Goal: Navigation & Orientation: Find specific page/section

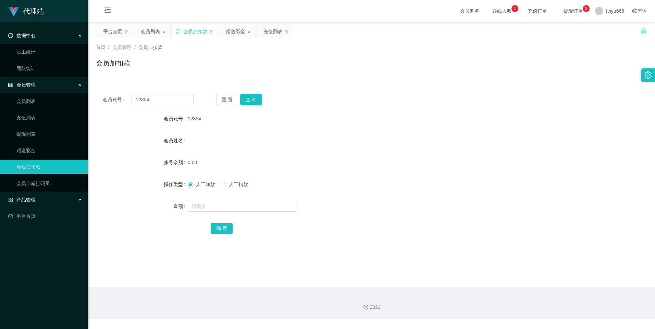
click at [79, 201] on div "产品管理" at bounding box center [44, 200] width 88 height 14
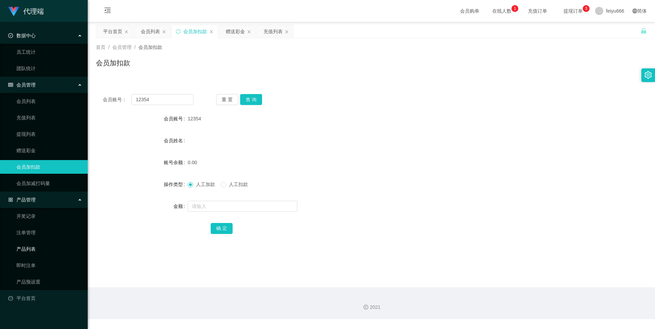
click at [49, 249] on link "产品列表" at bounding box center [49, 249] width 66 height 14
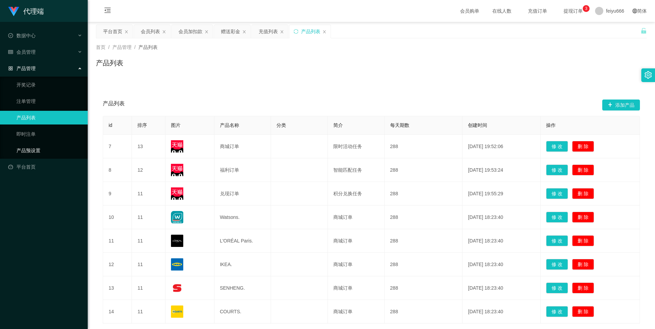
click at [57, 148] on link "产品预设置" at bounding box center [49, 151] width 66 height 14
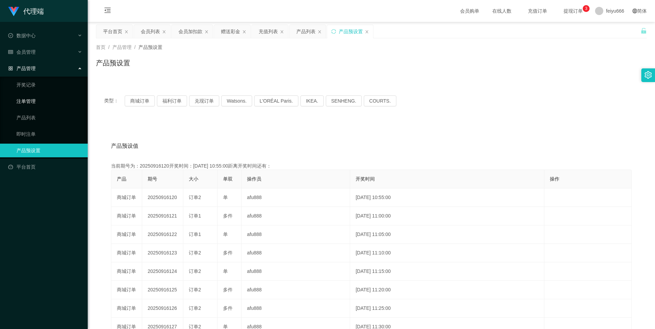
click at [54, 102] on link "注单管理" at bounding box center [49, 102] width 66 height 14
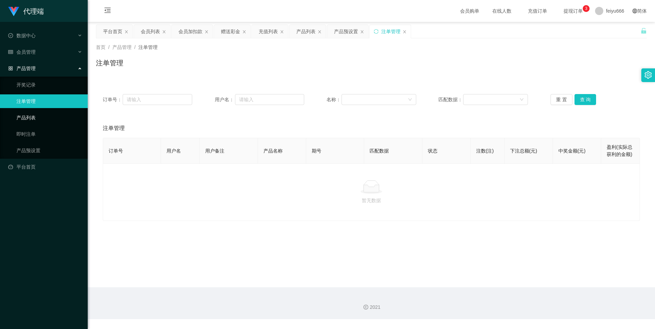
click at [32, 118] on link "产品列表" at bounding box center [49, 118] width 66 height 14
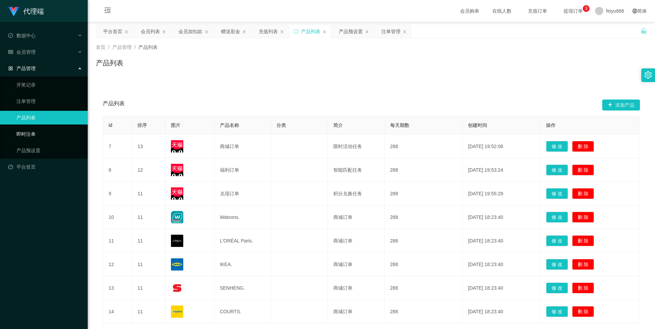
click at [33, 135] on link "即时注单" at bounding box center [49, 134] width 66 height 14
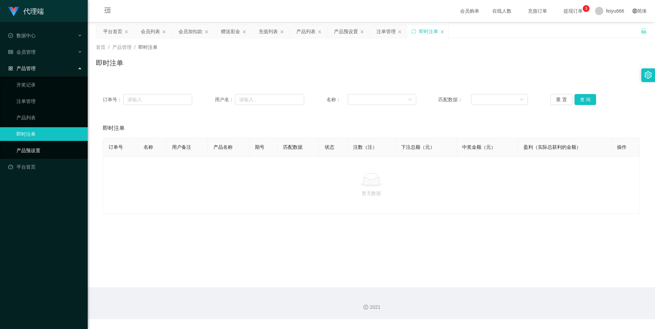
click at [40, 149] on link "产品预设置" at bounding box center [49, 151] width 66 height 14
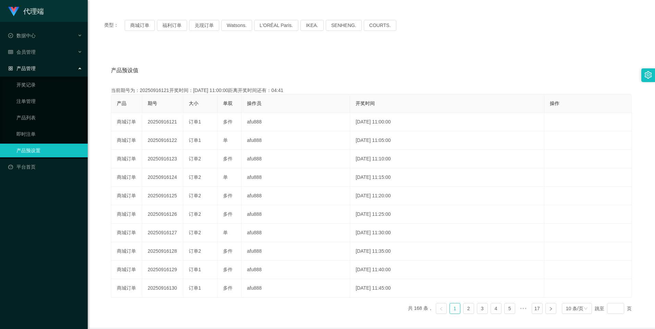
scroll to position [61, 0]
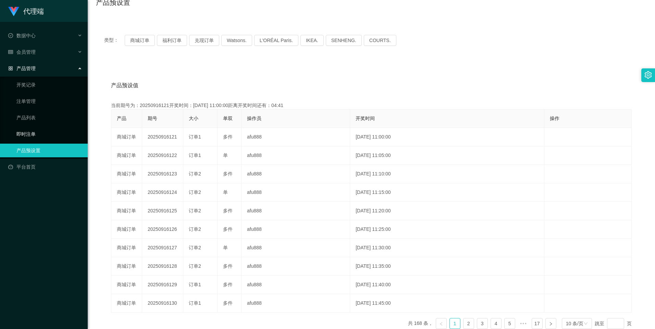
drag, startPoint x: 27, startPoint y: 130, endPoint x: 35, endPoint y: 137, distance: 10.0
click at [27, 131] on link "即时注单" at bounding box center [49, 134] width 66 height 14
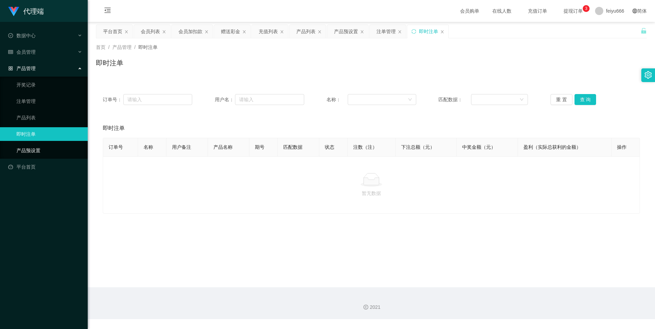
click at [40, 148] on link "产品预设置" at bounding box center [49, 151] width 66 height 14
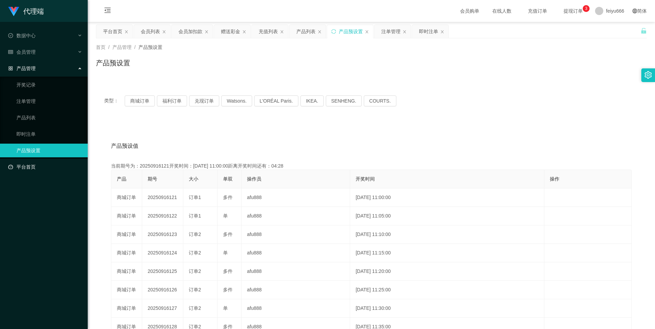
click at [38, 166] on link "平台首页" at bounding box center [45, 167] width 74 height 14
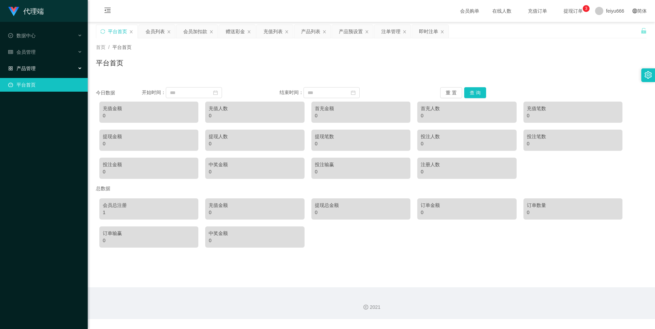
click at [80, 67] on div "产品管理" at bounding box center [44, 69] width 88 height 14
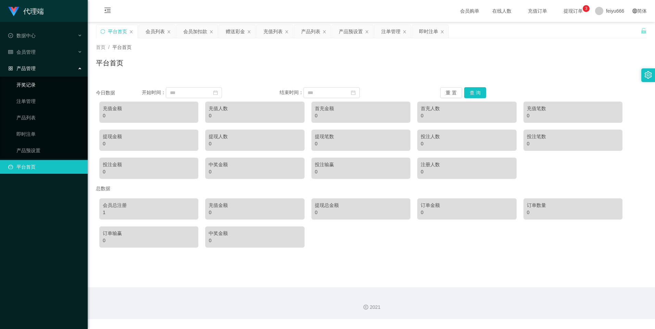
click at [61, 84] on link "开奖记录" at bounding box center [49, 85] width 66 height 14
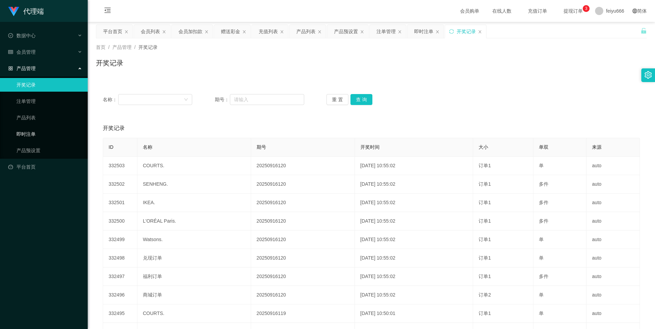
click at [44, 138] on link "即时注单" at bounding box center [49, 134] width 66 height 14
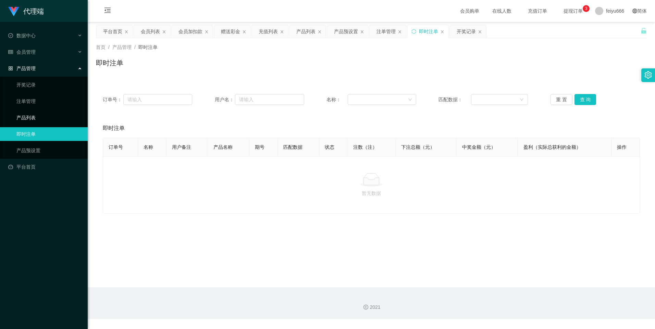
click at [51, 117] on link "产品列表" at bounding box center [49, 118] width 66 height 14
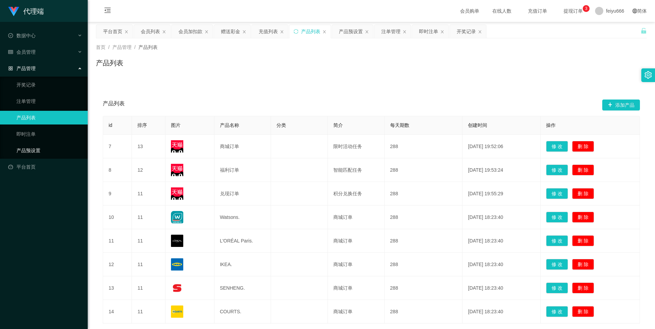
click at [46, 151] on link "产品预设置" at bounding box center [49, 151] width 66 height 14
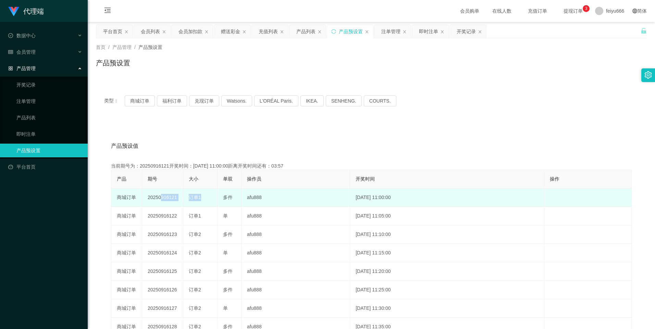
drag, startPoint x: 199, startPoint y: 199, endPoint x: 158, endPoint y: 198, distance: 40.8
click at [158, 198] on tr "商城订单 20250916121 订单1 多件 afu888 [DATE] 11:00:00 编 辑 限制投注" at bounding box center [371, 198] width 520 height 18
drag, startPoint x: 158, startPoint y: 198, endPoint x: 205, endPoint y: 199, distance: 46.6
click at [205, 199] on div "订单1" at bounding box center [200, 197] width 23 height 7
